Goal: Find specific page/section: Find specific page/section

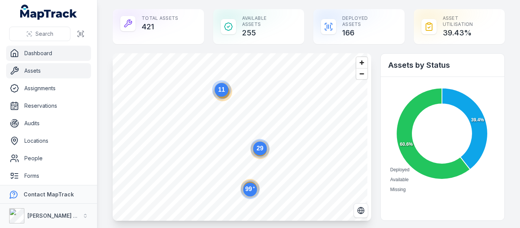
click at [35, 70] on link "Assets" at bounding box center [48, 70] width 85 height 15
click at [36, 70] on link "Assets" at bounding box center [48, 70] width 85 height 15
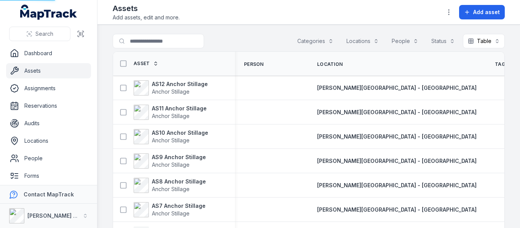
click at [37, 70] on link "Assets" at bounding box center [48, 70] width 85 height 15
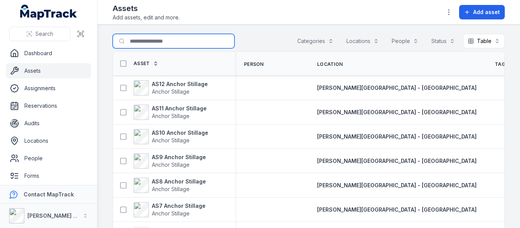
click at [134, 42] on input "Search for assets" at bounding box center [174, 41] width 122 height 14
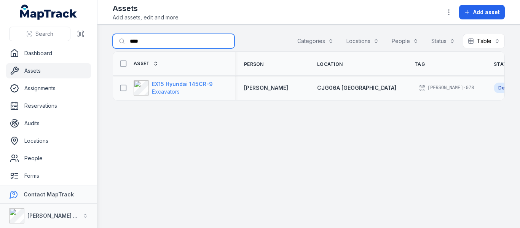
type input "****"
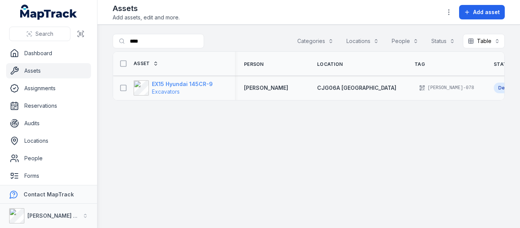
click at [182, 84] on strong "EX15 Hyundai 145CR-9" at bounding box center [182, 84] width 61 height 8
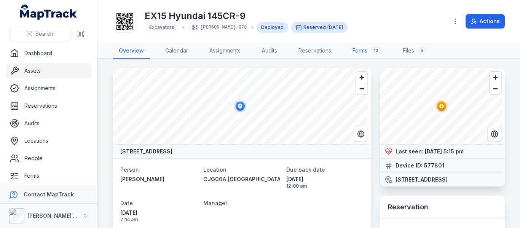
click at [362, 51] on link "Forms 12" at bounding box center [366, 51] width 41 height 16
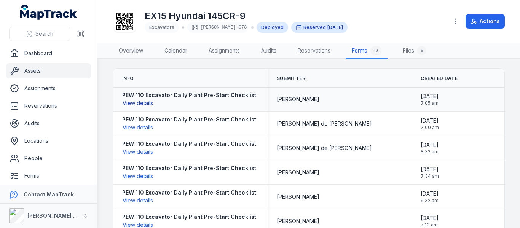
click at [148, 101] on button "View details" at bounding box center [137, 103] width 31 height 8
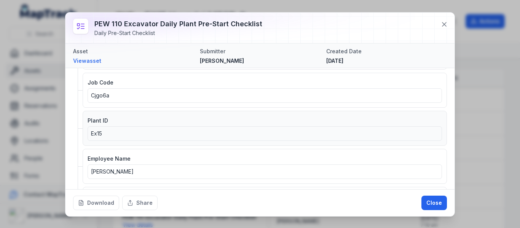
scroll to position [152, 0]
click at [440, 205] on button "Close" at bounding box center [434, 203] width 26 height 14
